Goal: Find specific page/section: Find specific page/section

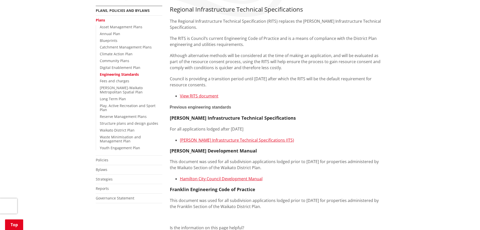
scroll to position [81, 0]
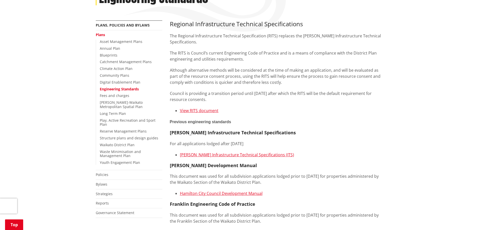
click at [132, 88] on link "Engineering Standards" at bounding box center [119, 88] width 39 height 5
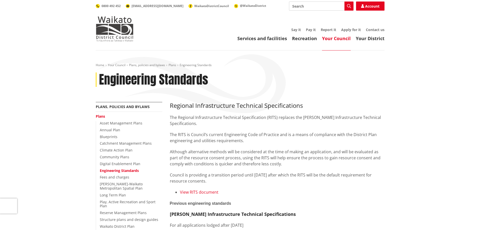
click at [192, 191] on link "View RITS document" at bounding box center [199, 192] width 39 height 6
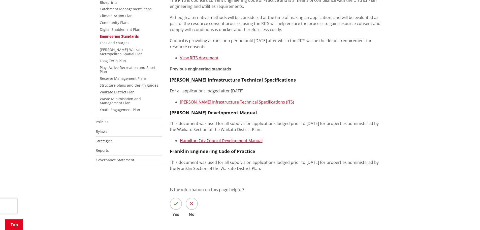
scroll to position [137, 0]
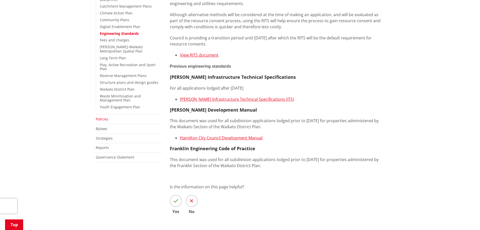
click at [101, 116] on link "Policies" at bounding box center [102, 118] width 13 height 5
click at [102, 136] on link "Strategies" at bounding box center [104, 138] width 17 height 5
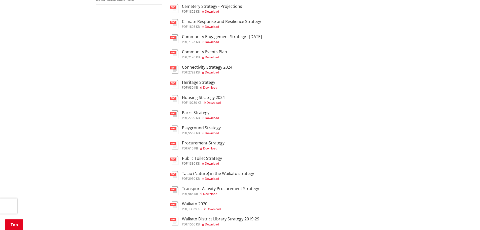
scroll to position [170, 0]
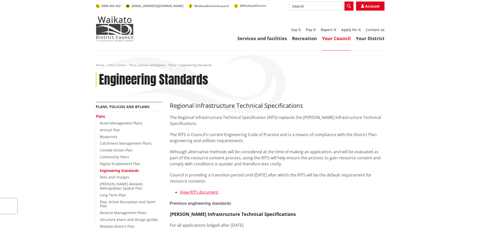
scroll to position [137, 0]
